Goal: Transaction & Acquisition: Purchase product/service

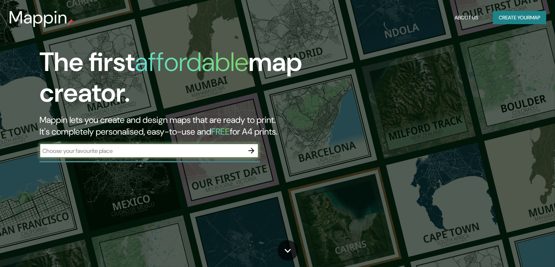
click at [138, 151] on input "text" at bounding box center [141, 151] width 205 height 8
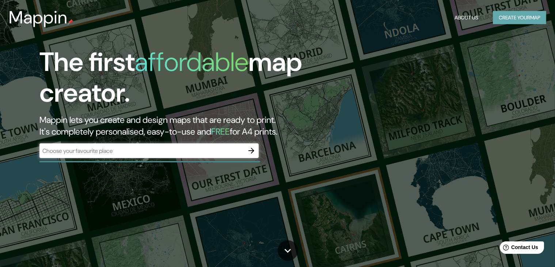
click at [534, 22] on button "Create your map" at bounding box center [519, 18] width 53 height 14
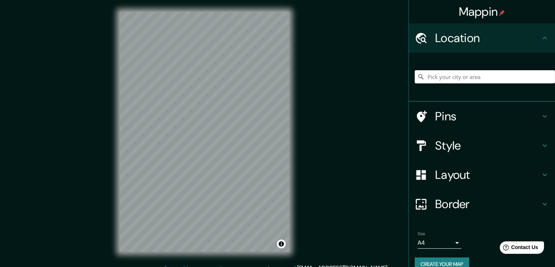
click at [439, 79] on input "Pick your city or area" at bounding box center [485, 76] width 140 height 13
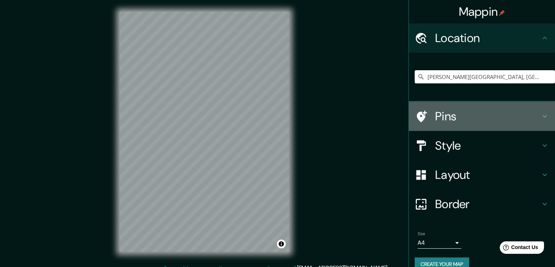
click at [452, 113] on h4 "Pins" at bounding box center [487, 116] width 105 height 15
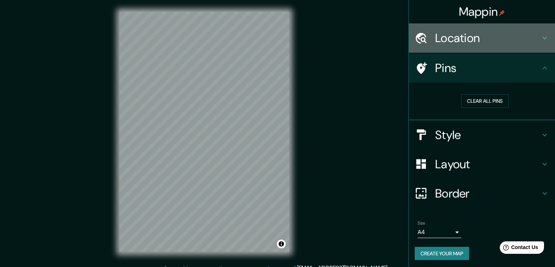
click at [497, 39] on h4 "Location" at bounding box center [487, 38] width 105 height 15
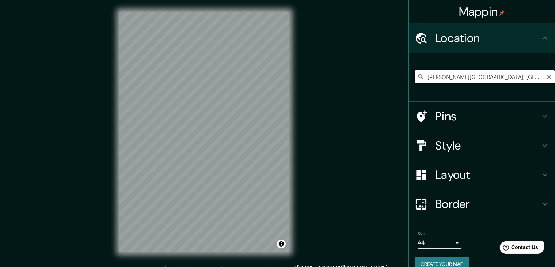
click at [482, 76] on input "Santillana del Mar, Cantabria, España" at bounding box center [485, 76] width 140 height 13
drag, startPoint x: 515, startPoint y: 76, endPoint x: 338, endPoint y: 79, distance: 176.5
click at [338, 79] on div "Mappin Location Santillana del Mar, Cantabria, España Pins Style Layout Border …" at bounding box center [277, 137] width 555 height 275
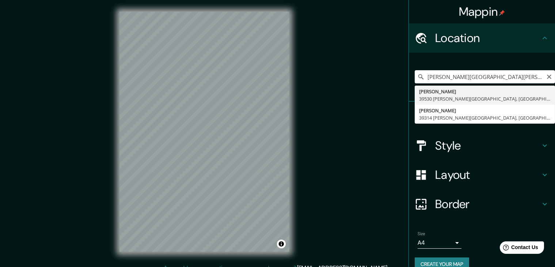
type input "Ds Mijares, 39530 Santillana del Mar, Cantabria, España"
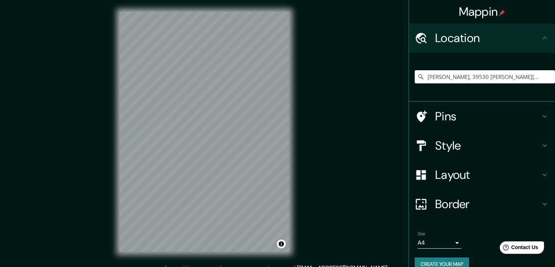
click at [442, 113] on h4 "Pins" at bounding box center [487, 116] width 105 height 15
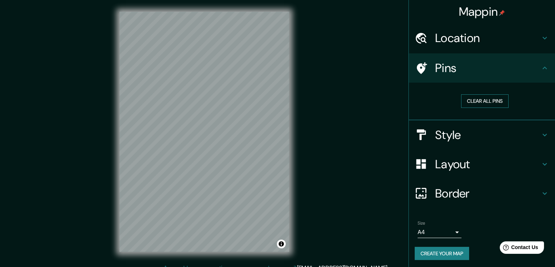
click at [464, 98] on button "Clear all pins" at bounding box center [485, 101] width 48 height 14
click at [441, 128] on h4 "Style" at bounding box center [487, 135] width 105 height 15
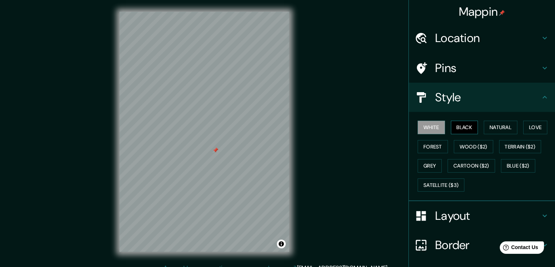
click at [462, 125] on button "Black" at bounding box center [464, 128] width 27 height 14
click at [497, 129] on button "Natural" at bounding box center [501, 128] width 34 height 14
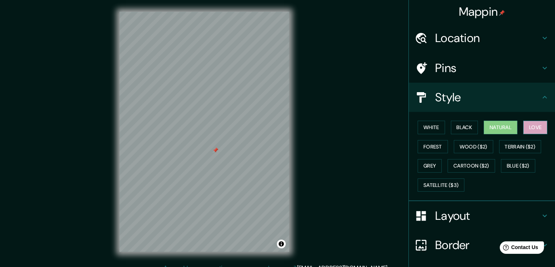
click at [531, 127] on button "Love" at bounding box center [535, 128] width 24 height 14
click at [429, 144] on button "Forest" at bounding box center [433, 147] width 30 height 14
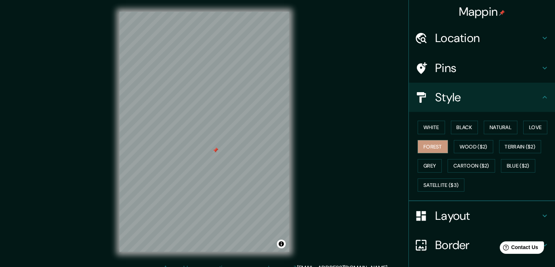
click at [462, 71] on h4 "Pins" at bounding box center [487, 68] width 105 height 15
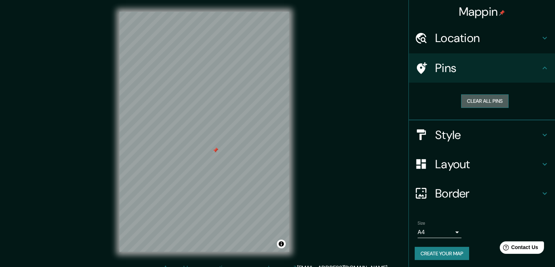
click at [467, 100] on button "Clear all pins" at bounding box center [485, 101] width 48 height 14
click at [451, 139] on h4 "Style" at bounding box center [487, 135] width 105 height 15
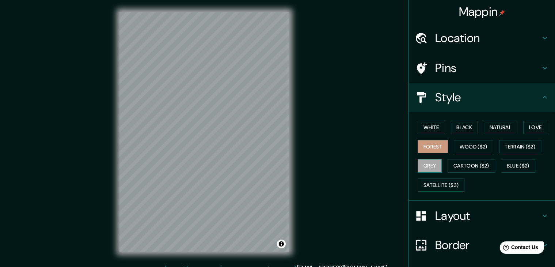
click at [424, 163] on button "Grey" at bounding box center [430, 166] width 24 height 14
click at [469, 167] on button "Cartoon ($2)" at bounding box center [472, 166] width 48 height 14
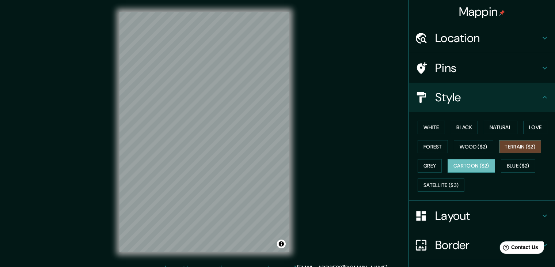
click at [515, 147] on button "Terrain ($2)" at bounding box center [520, 147] width 42 height 14
click at [476, 162] on button "Cartoon ($2)" at bounding box center [472, 166] width 48 height 14
click at [421, 128] on button "White" at bounding box center [431, 128] width 27 height 14
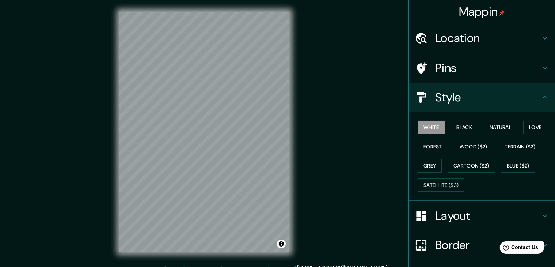
click at [453, 217] on h4 "Layout" at bounding box center [487, 215] width 105 height 15
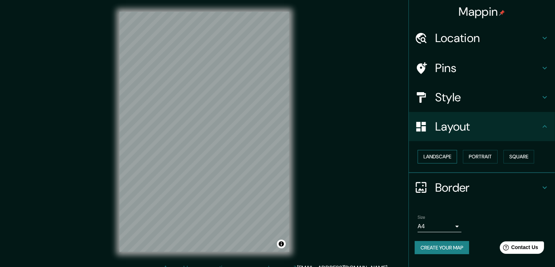
click at [444, 154] on button "Landscape" at bounding box center [437, 157] width 39 height 14
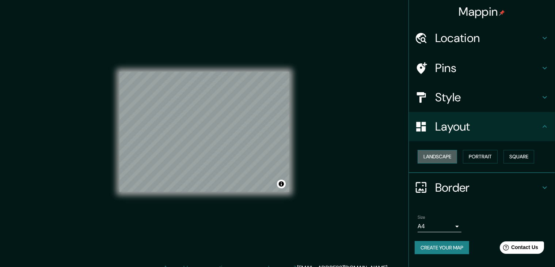
click at [444, 154] on button "Landscape" at bounding box center [437, 157] width 39 height 14
click at [475, 154] on button "Portrait" at bounding box center [480, 157] width 35 height 14
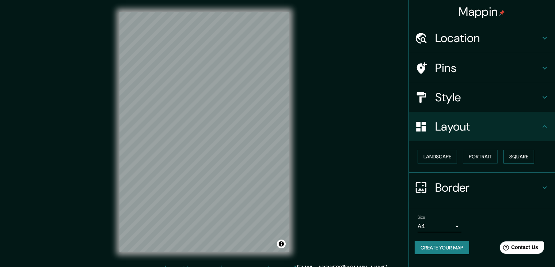
click at [522, 158] on button "Square" at bounding box center [519, 157] width 31 height 14
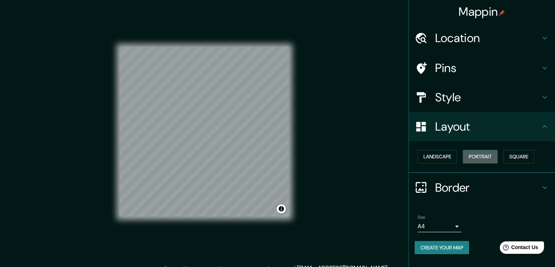
click at [490, 158] on button "Portrait" at bounding box center [480, 157] width 35 height 14
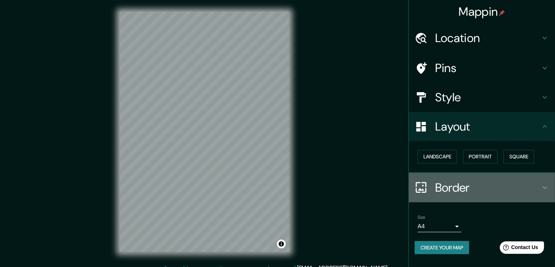
click at [465, 187] on h4 "Border" at bounding box center [487, 187] width 105 height 15
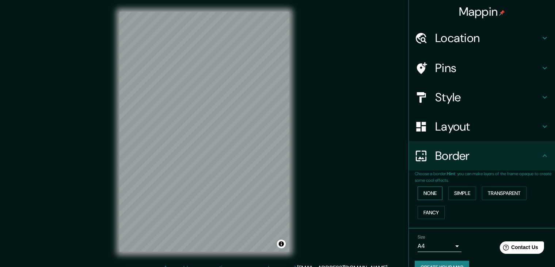
click at [422, 193] on button "None" at bounding box center [430, 193] width 25 height 14
click at [465, 189] on button "Simple" at bounding box center [462, 193] width 28 height 14
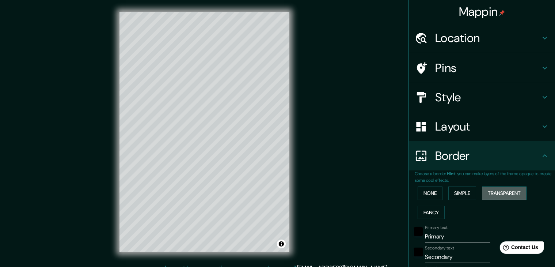
click at [498, 192] on button "Transparent" at bounding box center [504, 193] width 45 height 14
click at [424, 212] on button "Fancy" at bounding box center [431, 213] width 27 height 14
click at [496, 191] on button "Transparent" at bounding box center [504, 193] width 45 height 14
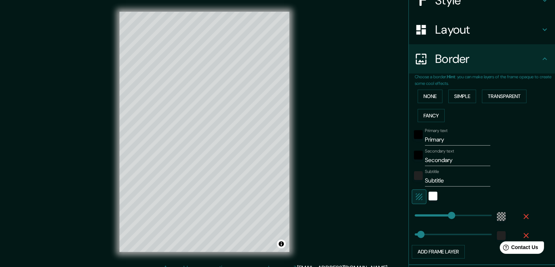
scroll to position [110, 0]
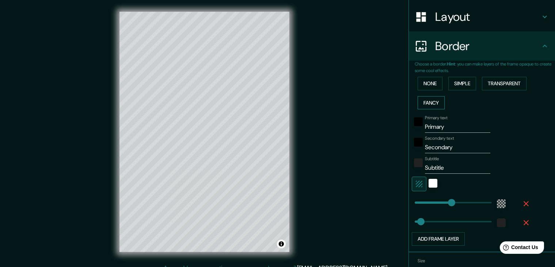
click at [422, 103] on button "Fancy" at bounding box center [431, 103] width 27 height 14
click at [442, 123] on input "Primary" at bounding box center [457, 127] width 65 height 12
drag, startPoint x: 443, startPoint y: 128, endPoint x: 374, endPoint y: 123, distance: 69.3
click at [374, 123] on div "Mappin Location Ds Mijares, 39530 Santillana del Mar, Cantabria, España Pins St…" at bounding box center [277, 137] width 555 height 275
type input "M"
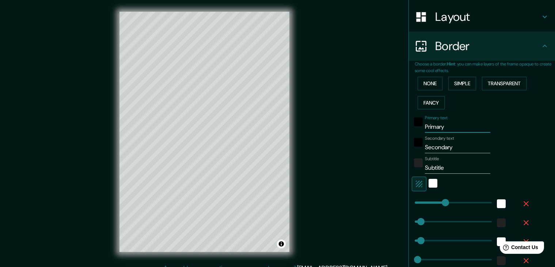
type input "37"
type input "19"
type input "Ma"
type input "37"
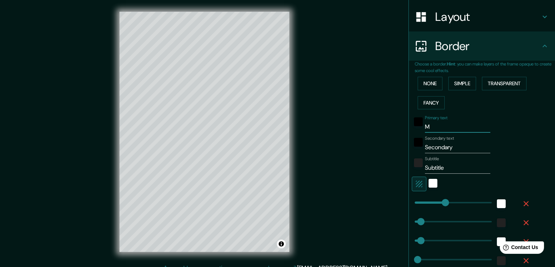
type input "37"
type input "19"
type input "Mar"
type input "37"
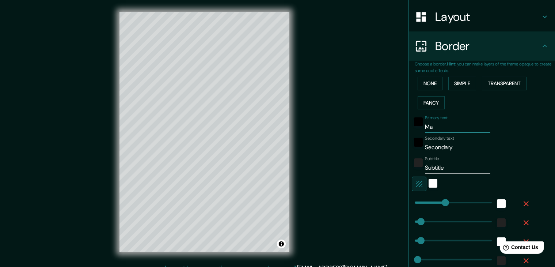
type input "19"
type input "Mari"
type input "37"
type input "19"
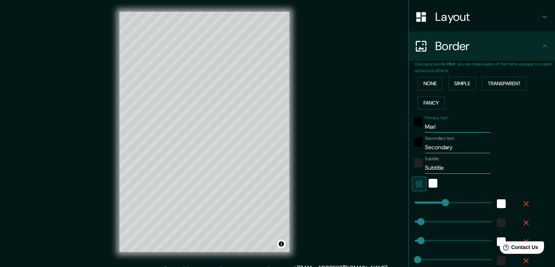
type input "Maria"
type input "37"
type input "19"
type input "Maria"
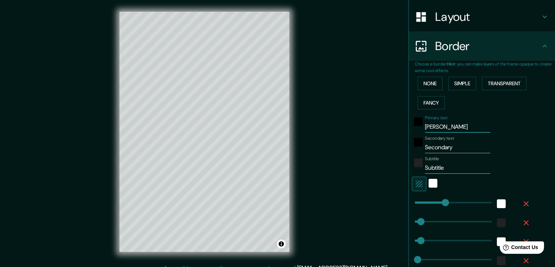
type input "37"
type input "19"
type input "Maria"
type input "37"
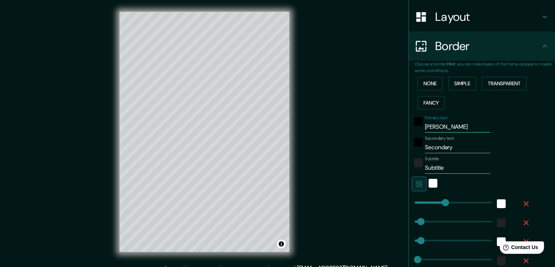
type input "37"
type input "19"
type input "Mari"
type input "37"
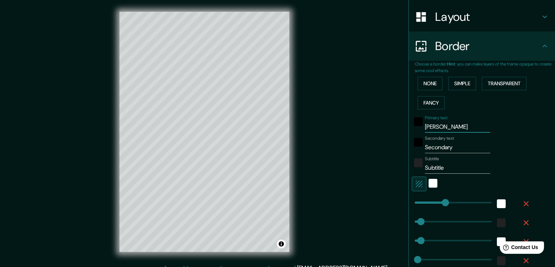
type input "19"
type input "Mar"
type input "37"
type input "19"
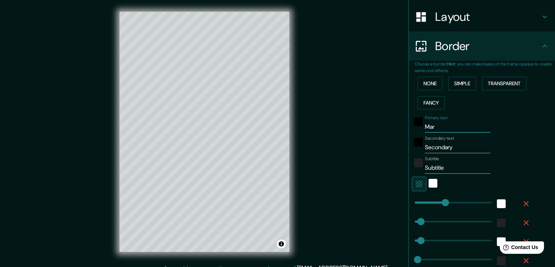
type input "Marí"
type input "37"
type input "19"
type input "María"
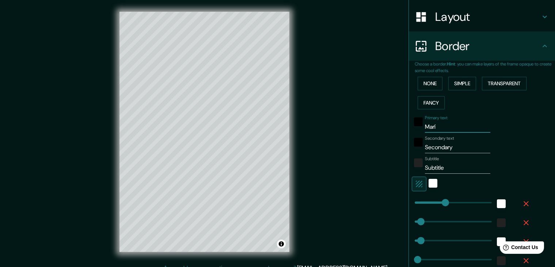
type input "37"
type input "19"
type input "María"
type input "37"
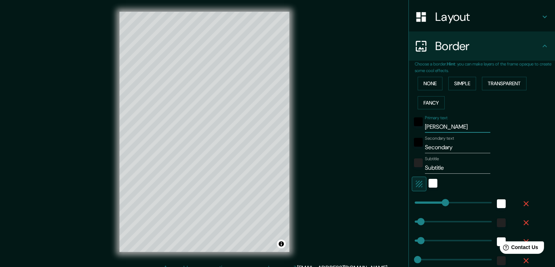
type input "37"
type input "19"
type input "María y"
type input "37"
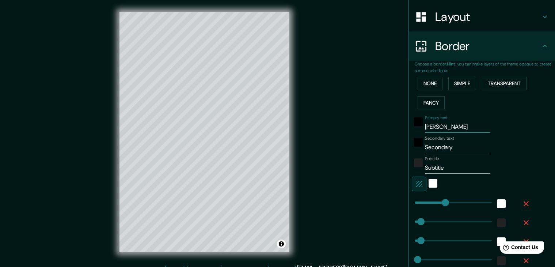
type input "19"
type input "María y"
type input "37"
type input "19"
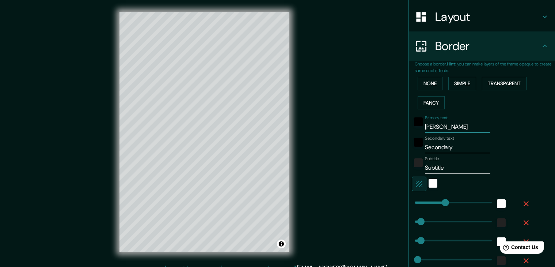
type input "María y D"
type input "37"
type input "19"
type input "María y Da"
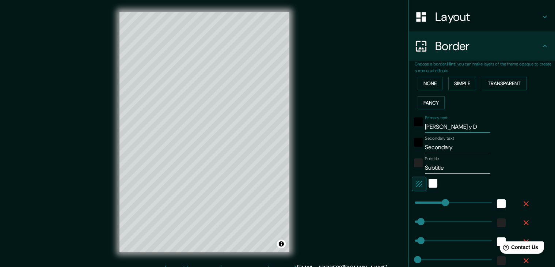
type input "37"
type input "19"
type input "María y Dan"
type input "37"
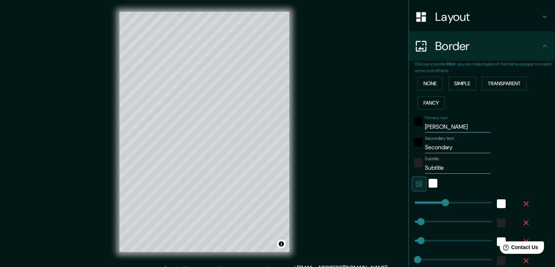
type input "37"
type input "19"
type input "María y Dani"
type input "37"
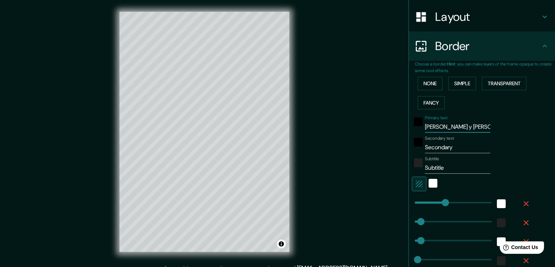
type input "19"
type input "María y Dani"
click at [437, 148] on input "Secondary" at bounding box center [457, 147] width 65 height 12
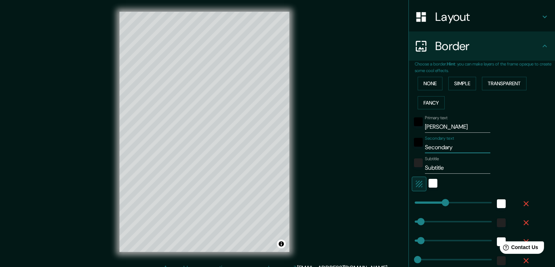
type input "S"
type input "37"
type input "19"
type input "So"
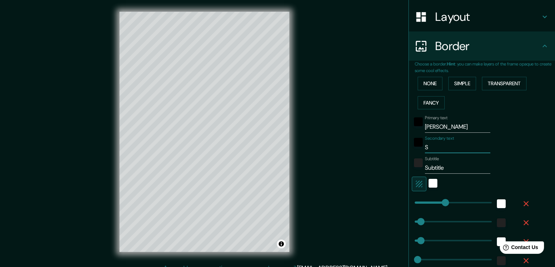
type input "37"
type input "19"
type input "Soi"
type input "37"
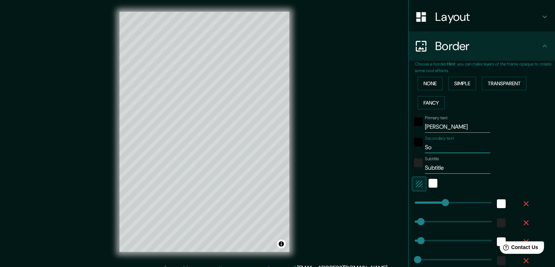
type input "37"
type input "19"
type input "Sois"
type input "37"
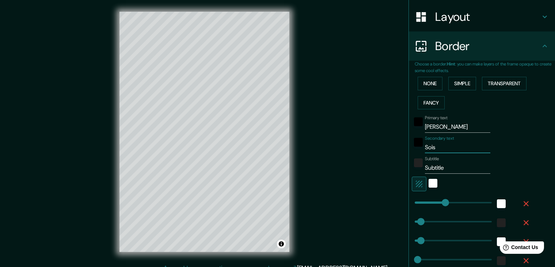
type input "19"
type input "Sois"
type input "37"
type input "19"
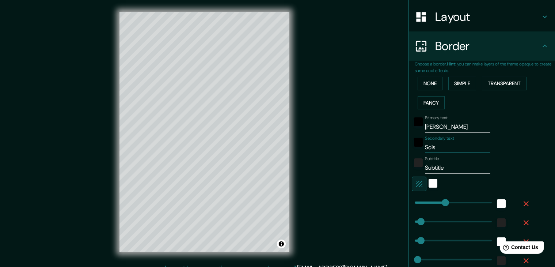
type input "Sois l"
type input "37"
type input "19"
type input "Sois lo"
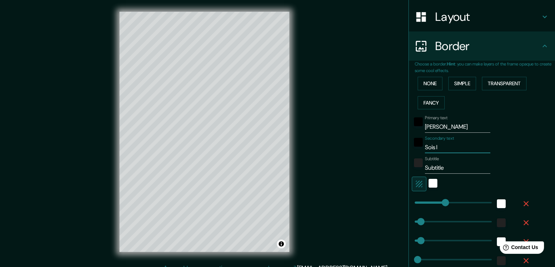
type input "37"
type input "19"
type input "Sois los"
type input "37"
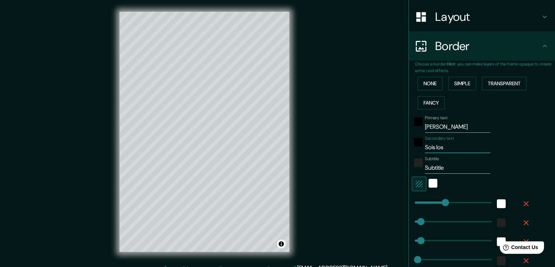
type input "37"
type input "19"
type input "Sois los"
type input "37"
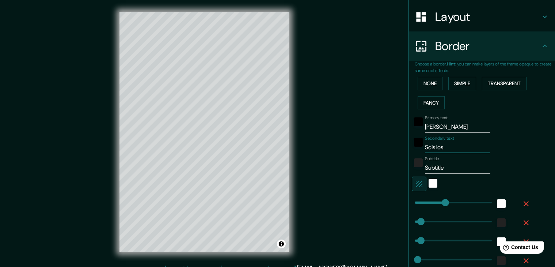
type input "19"
type input "Sois los s"
type input "37"
type input "19"
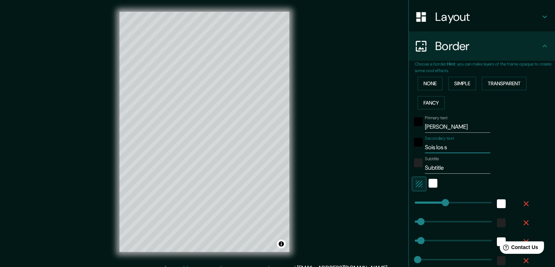
type input "Sois los si"
type input "37"
type input "19"
type input "Sois los sig"
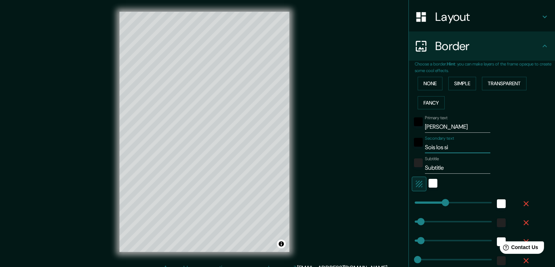
type input "37"
type input "19"
type input "Sois los sigu"
type input "37"
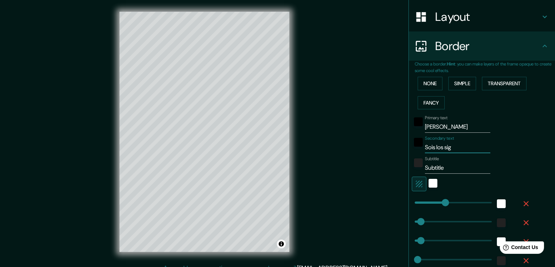
type input "37"
type input "19"
type input "Sois los sigui"
type input "37"
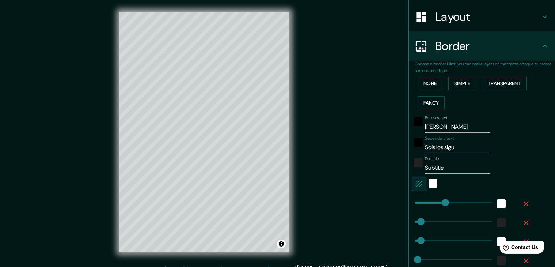
type input "19"
type input "Sois los siguie"
type input "37"
type input "19"
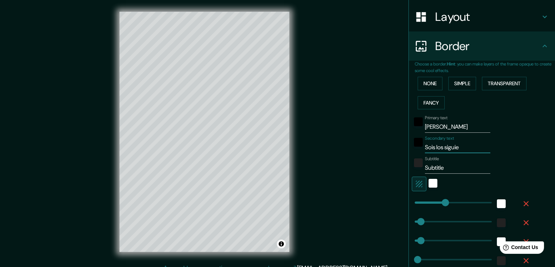
type input "Sois los siguien"
type input "37"
type input "19"
type input "Sois los siguient"
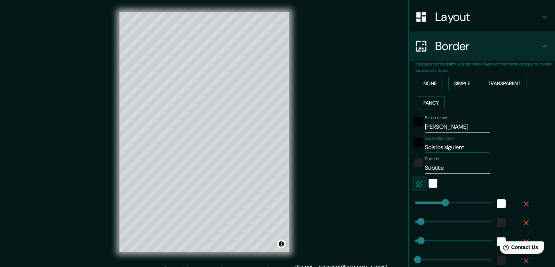
type input "37"
type input "19"
type input "Sois los siguiente"
type input "37"
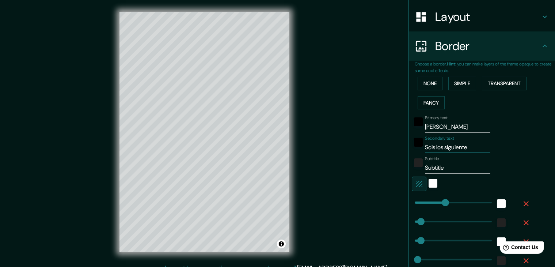
type input "37"
type input "19"
type input "Sois los siguientes"
type input "37"
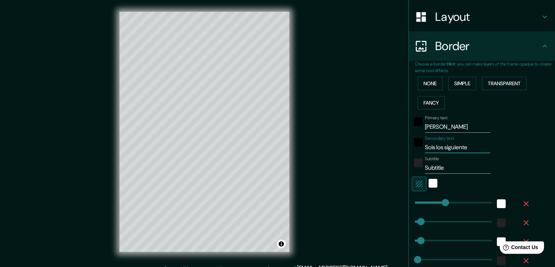
type input "19"
type input "Sois los siguientes"
click at [435, 169] on input "Subtitle" at bounding box center [457, 168] width 65 height 12
type input "P"
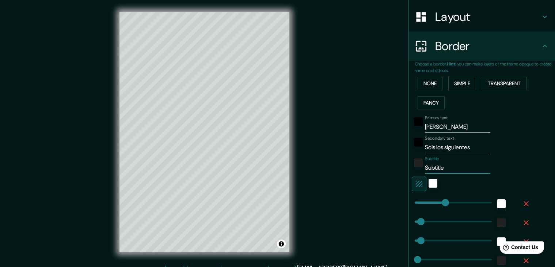
type input "37"
type input "19"
type input "Pa"
type input "37"
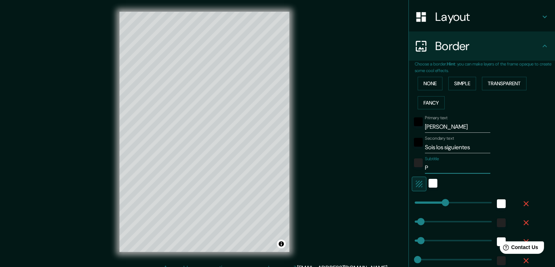
type input "37"
type input "19"
type input "Pau"
type input "37"
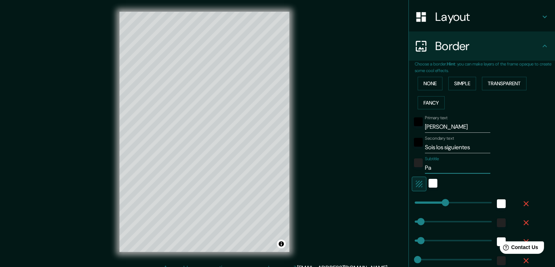
type input "19"
type input "Paul"
type input "37"
type input "19"
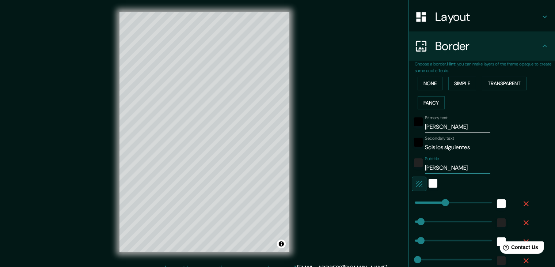
type input "Paula"
type input "37"
type input "19"
type input "Paula"
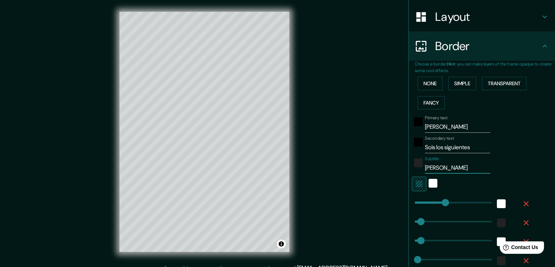
type input "37"
type input "19"
type input "Paula y"
type input "37"
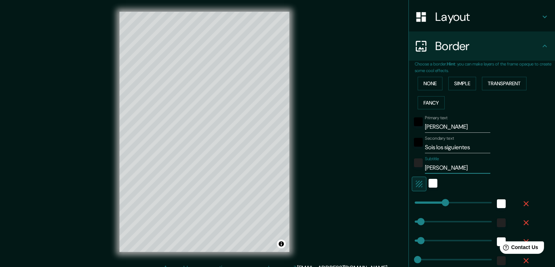
type input "37"
type input "19"
type input "Paula y"
type input "37"
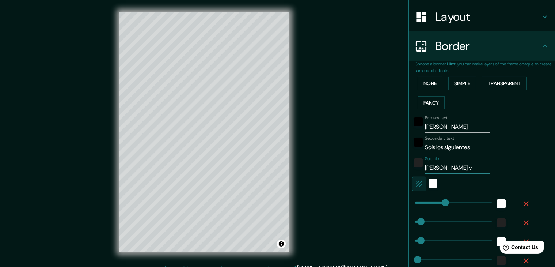
type input "19"
type input "Paula y J"
type input "37"
type input "19"
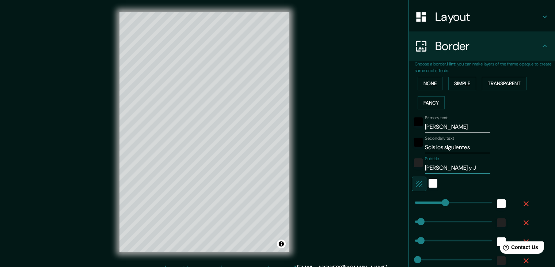
type input "Paula y Ja"
type input "37"
type input "19"
type input "Paula y Jai"
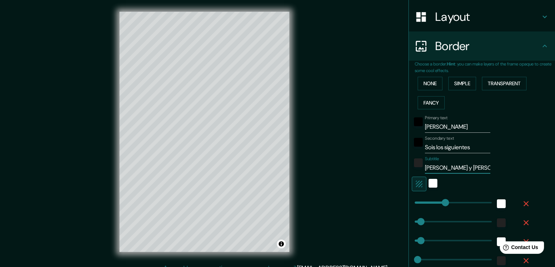
type input "37"
type input "19"
type input "Paula y Jair"
type input "37"
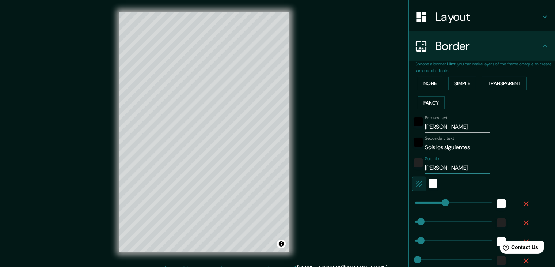
type input "37"
type input "19"
type input "Paula y Jairo"
click at [525, 161] on div "Subtitle Paula y Jairo" at bounding box center [472, 165] width 120 height 18
click at [355, 158] on div "Mappin Location Ds Mijares, 39530 Santillana del Mar, Cantabria, España Pins St…" at bounding box center [277, 137] width 555 height 275
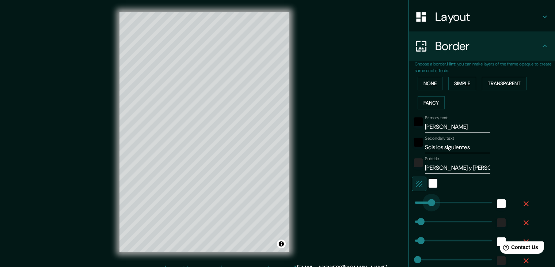
drag, startPoint x: 437, startPoint y: 202, endPoint x: 425, endPoint y: 202, distance: 11.3
drag, startPoint x: 426, startPoint y: 202, endPoint x: 438, endPoint y: 203, distance: 12.1
click at [539, 158] on div "Primary text María y Dani Secondary text Sois los siguientes Subtitle Paula y J…" at bounding box center [485, 197] width 140 height 171
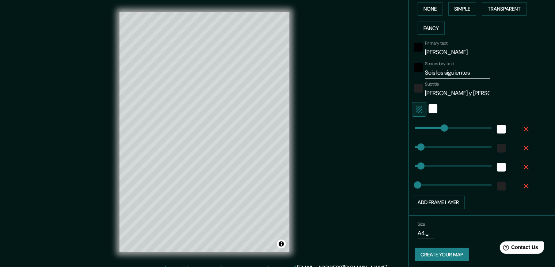
scroll to position [186, 0]
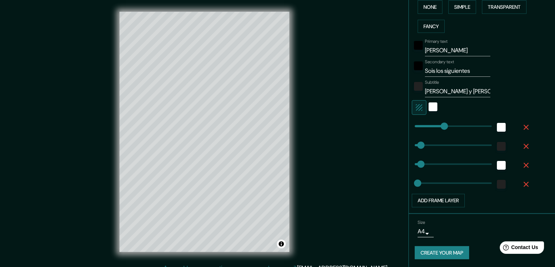
click at [419, 229] on body "Mappin Location Ds Mijares, 39530 Santillana del Mar, Cantabria, España Pins St…" at bounding box center [277, 133] width 555 height 267
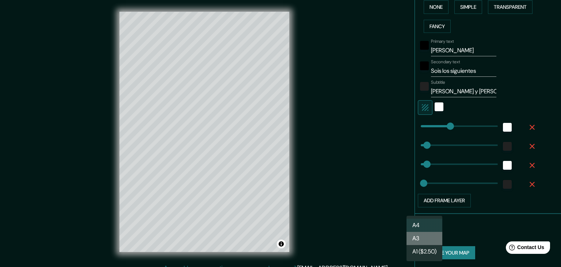
click at [425, 238] on li "A3" at bounding box center [425, 238] width 36 height 13
click at [422, 229] on body "Mappin Location Ds Mijares, 39530 Santillana del Mar, Cantabria, España Pins St…" at bounding box center [280, 133] width 561 height 267
click at [424, 223] on li "A4" at bounding box center [425, 225] width 36 height 13
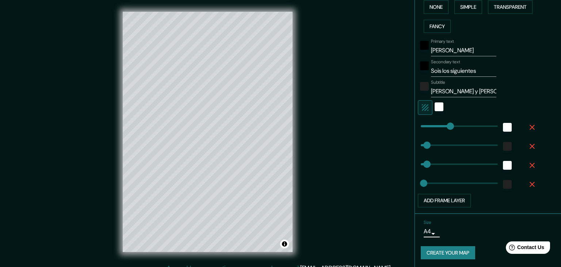
click at [423, 230] on body "Mappin Location Ds Mijares, 39530 Santillana del Mar, Cantabria, España Pins St…" at bounding box center [280, 133] width 561 height 267
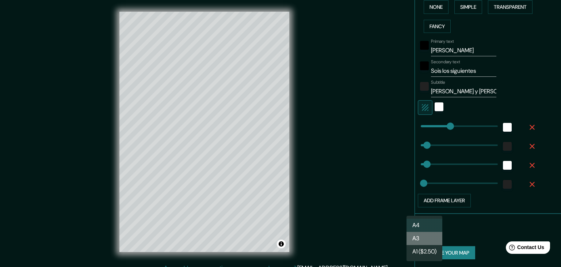
click at [425, 239] on li "A3" at bounding box center [425, 238] width 36 height 13
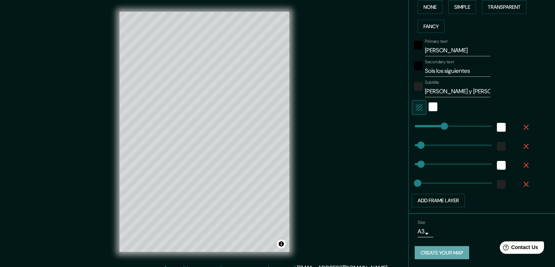
click at [440, 250] on button "Create your map" at bounding box center [442, 253] width 54 height 14
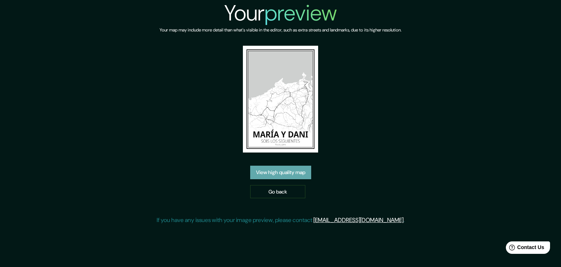
click at [285, 170] on link "View high quality map" at bounding box center [280, 173] width 61 height 14
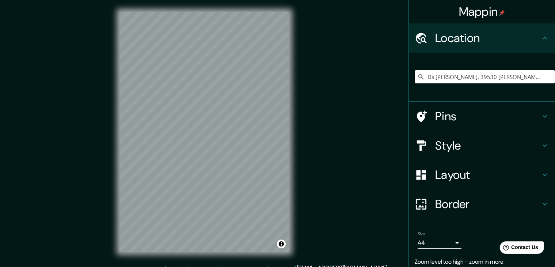
click at [519, 74] on input "Ds [PERSON_NAME], 39530 [PERSON_NAME][GEOGRAPHIC_DATA], [GEOGRAPHIC_DATA], [GEO…" at bounding box center [485, 76] width 140 height 13
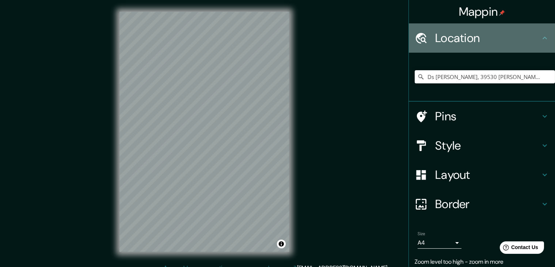
click at [490, 37] on h4 "Location" at bounding box center [487, 38] width 105 height 15
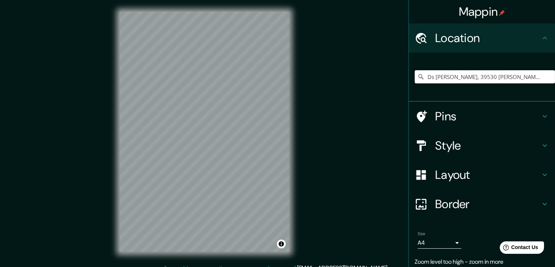
click at [456, 76] on input "[PERSON_NAME], 39530 [PERSON_NAME][GEOGRAPHIC_DATA], [GEOGRAPHIC_DATA], [GEOGRA…" at bounding box center [485, 76] width 140 height 13
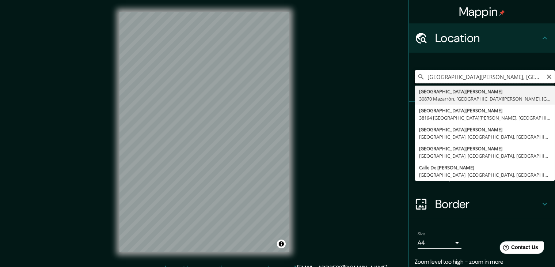
click at [481, 77] on input "Calle Palacio De Miramar, 30870 Mazarrón, Región de Murcia, España" at bounding box center [485, 76] width 140 height 13
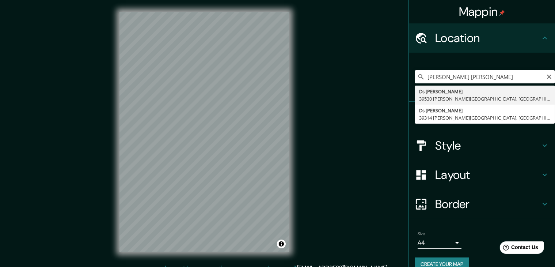
type input "Ds Mijares, 39530 Santillana del Mar, Cantabria, España"
